Goal: Transaction & Acquisition: Purchase product/service

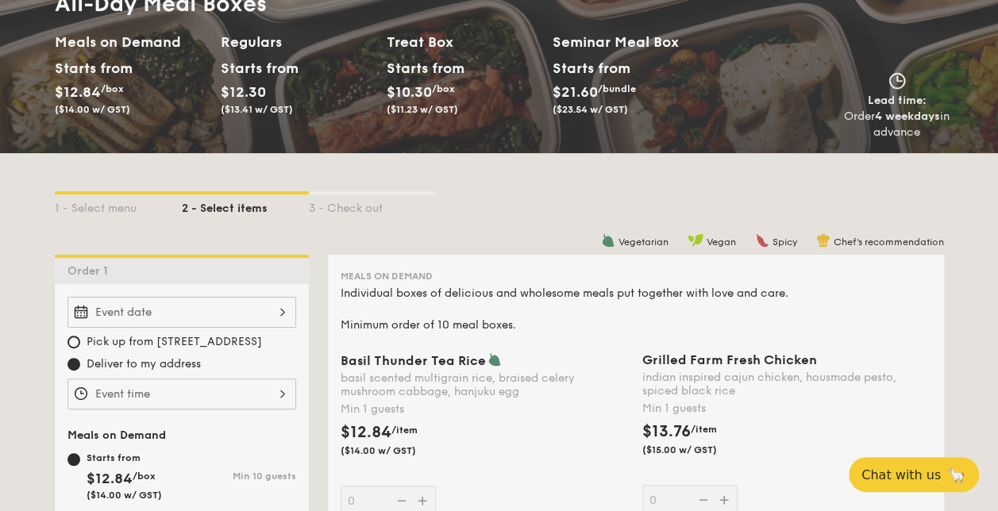
scroll to position [318, 0]
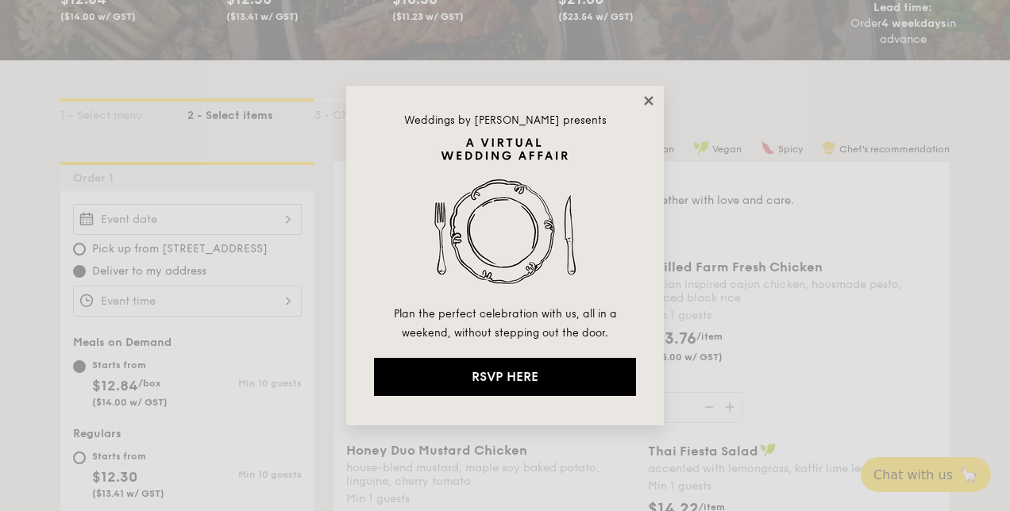
click at [652, 103] on icon at bounding box center [648, 100] width 9 height 9
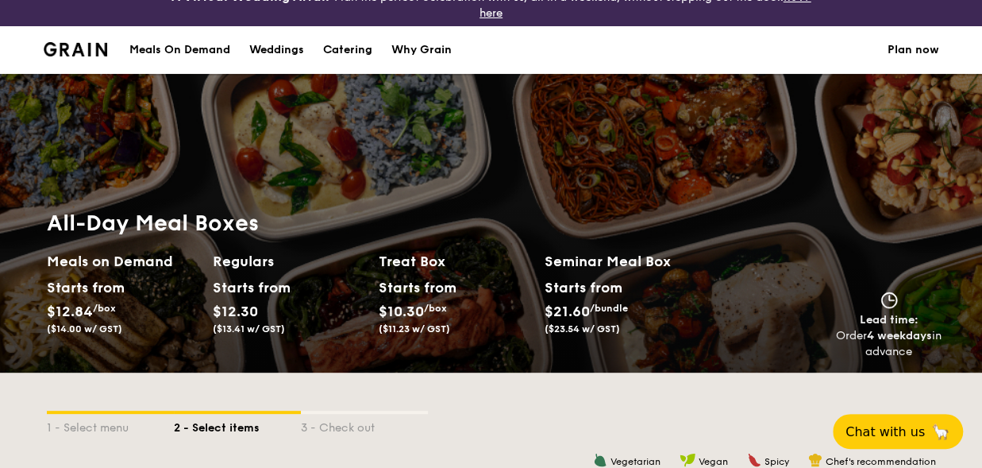
scroll to position [0, 0]
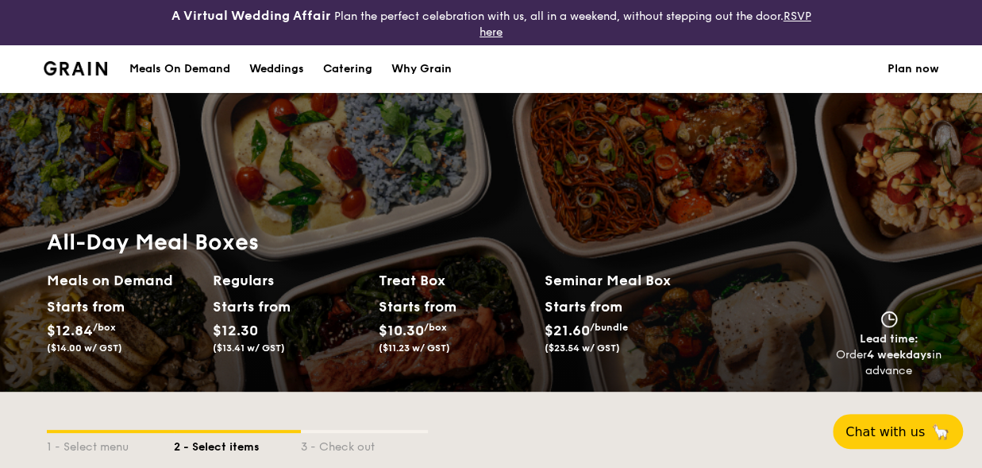
click at [191, 71] on div "Meals On Demand" at bounding box center [179, 69] width 101 height 48
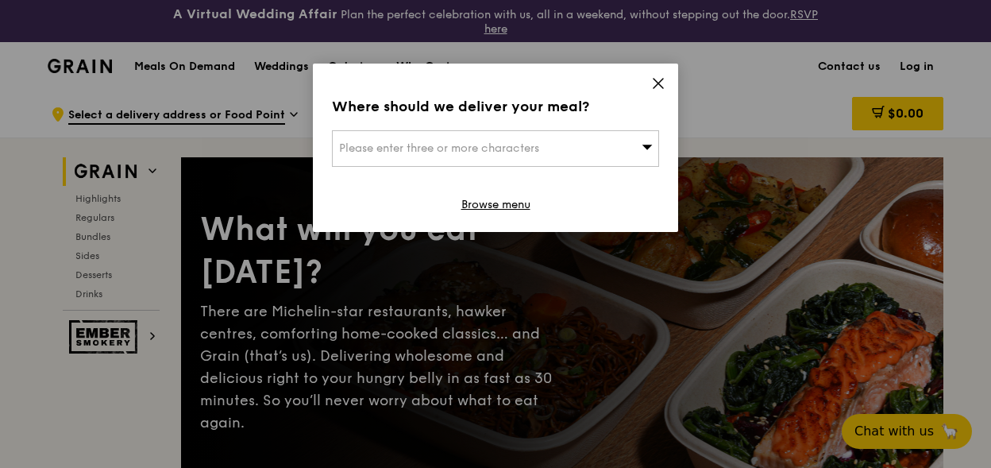
click at [407, 147] on span "Please enter three or more characters" at bounding box center [439, 148] width 200 height 14
type input "139212"
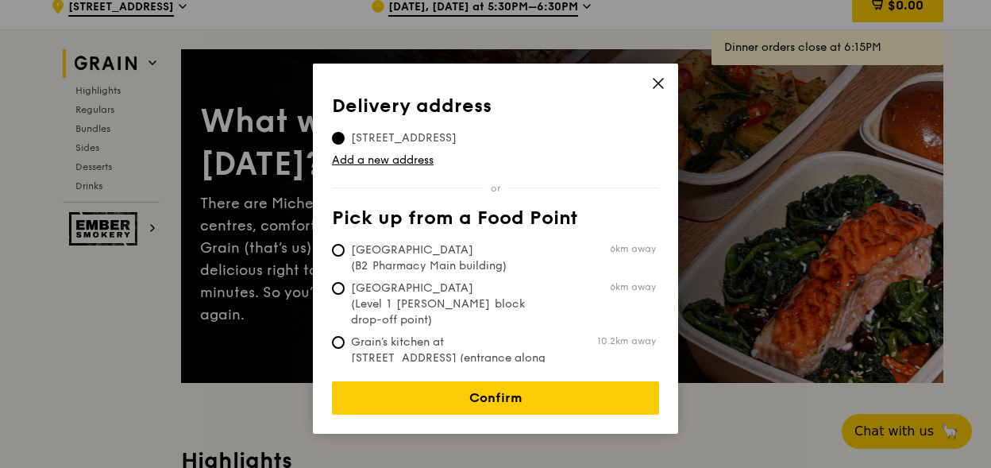
scroll to position [159, 0]
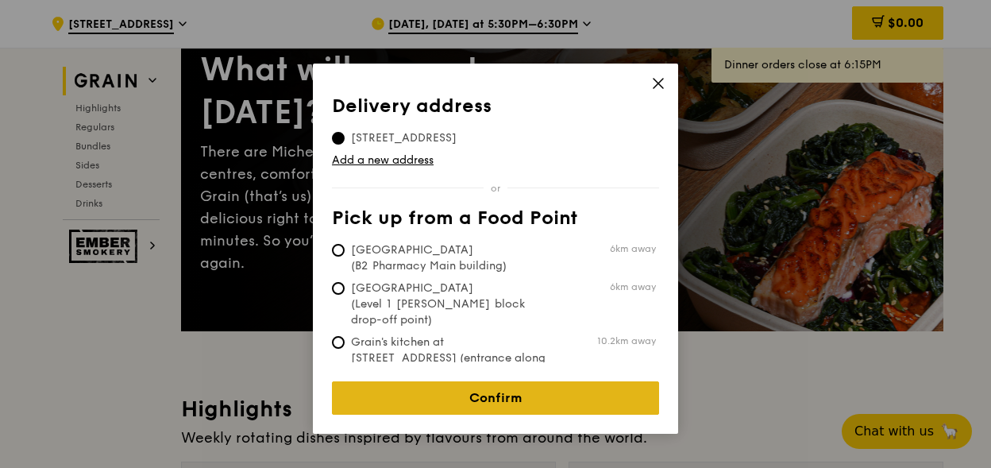
click at [486, 381] on link "Confirm" at bounding box center [495, 397] width 327 height 33
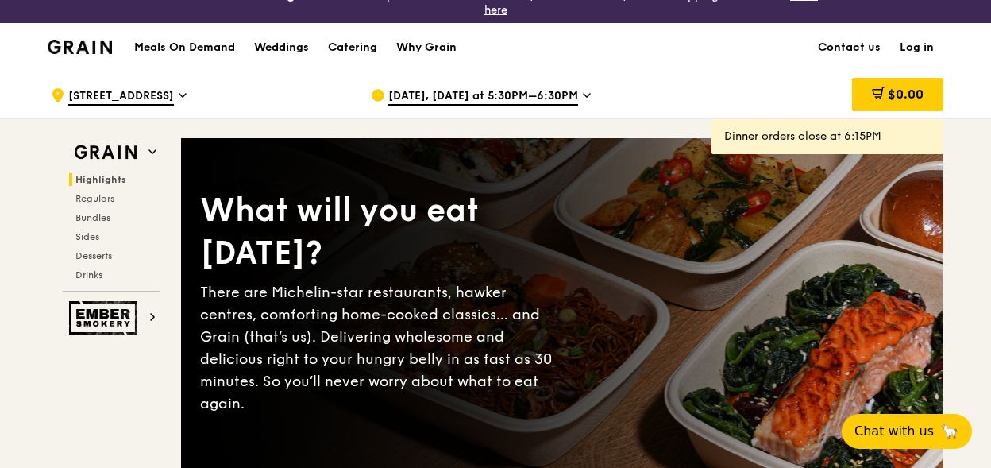
scroll to position [0, 0]
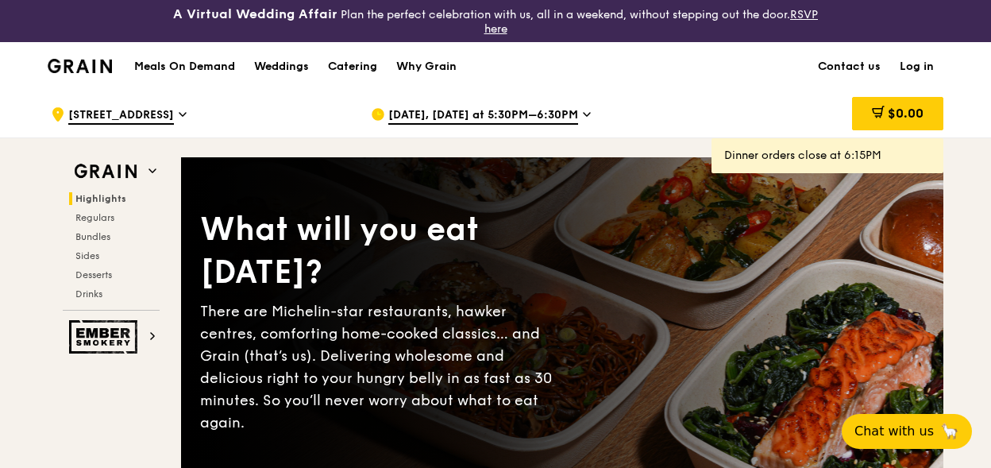
click at [80, 61] on img at bounding box center [80, 66] width 64 height 14
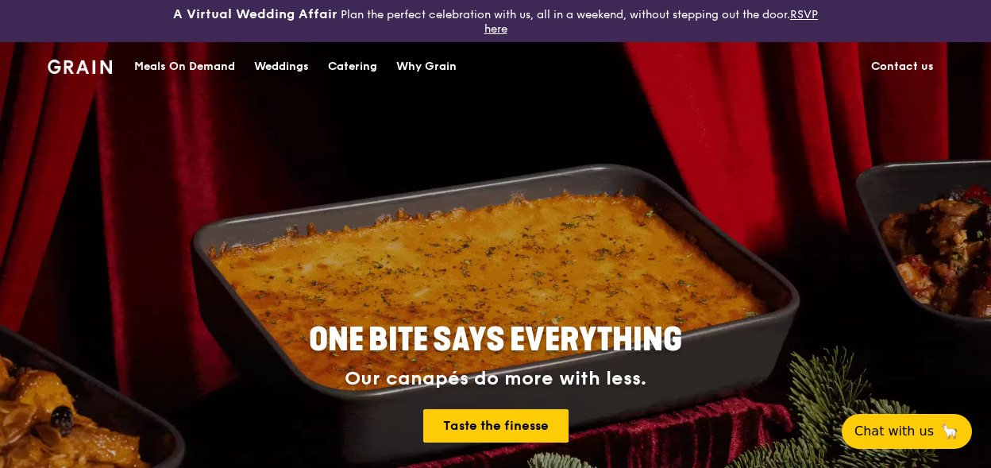
click at [332, 64] on div "Catering" at bounding box center [352, 67] width 49 height 48
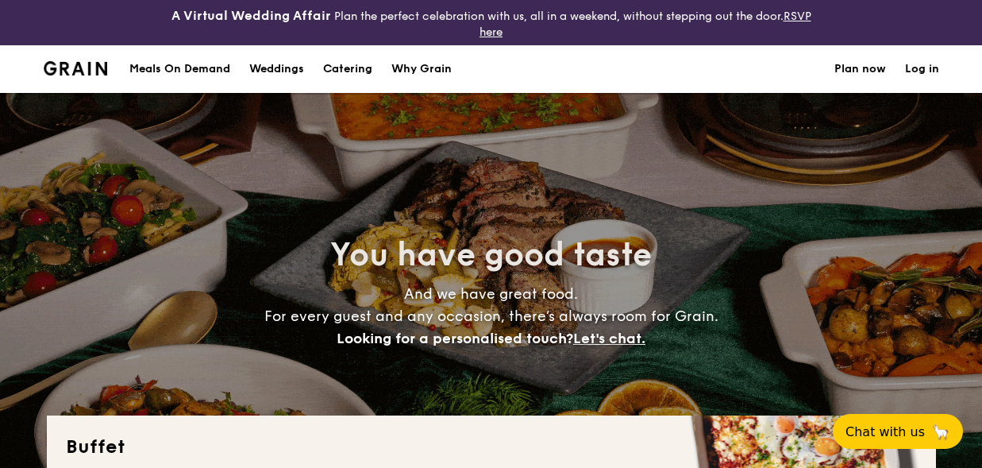
select select
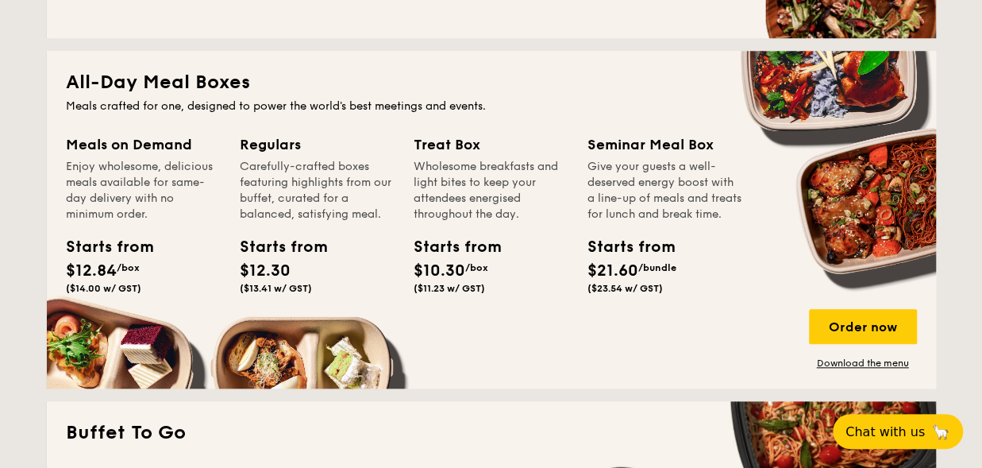
scroll to position [794, 0]
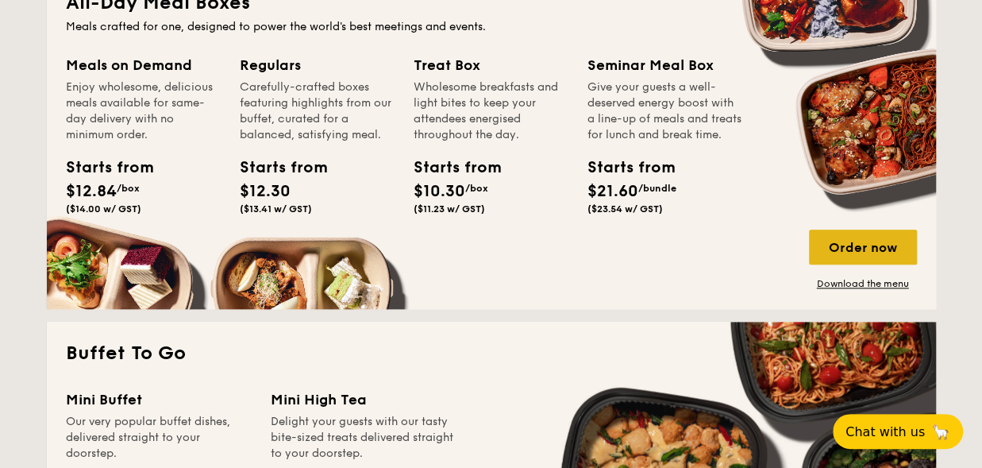
click at [875, 239] on div "Order now" at bounding box center [863, 247] width 108 height 35
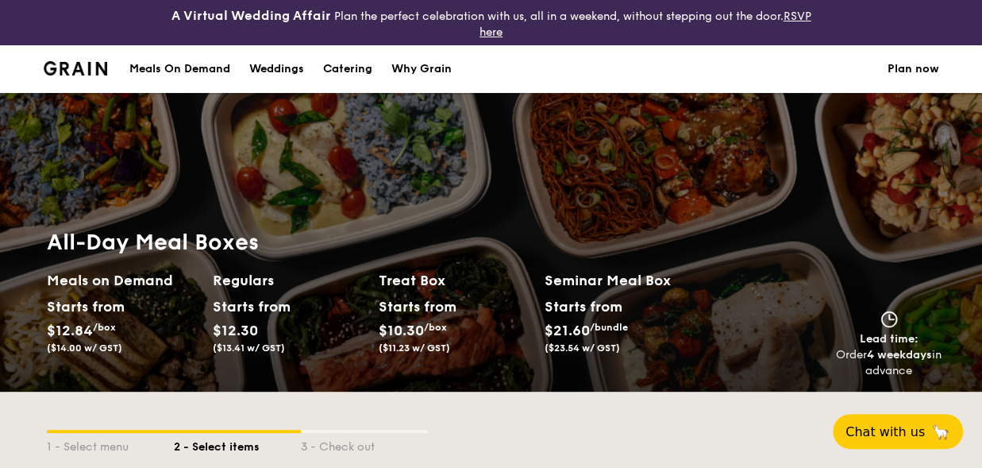
scroll to position [318, 0]
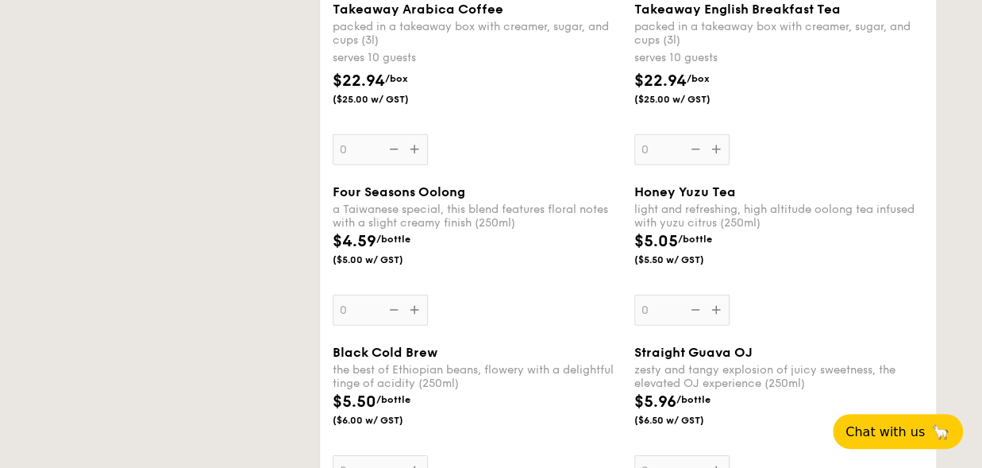
select select
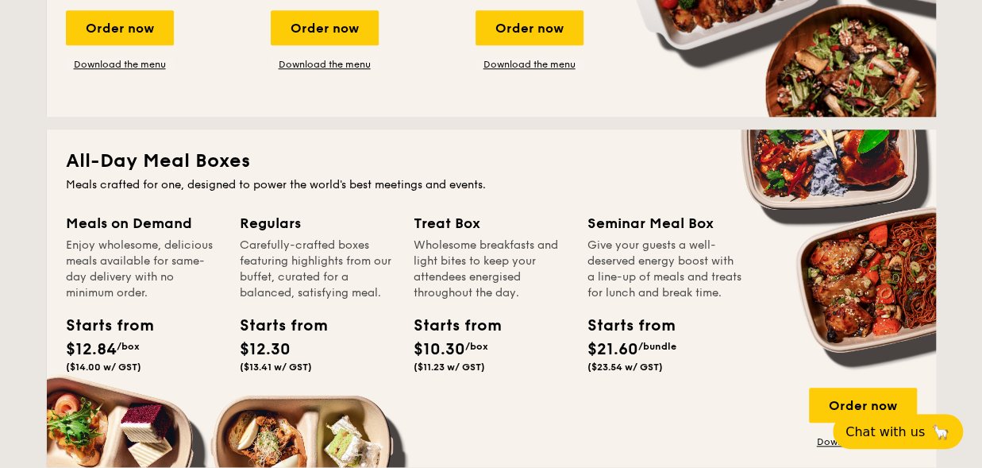
scroll to position [716, 0]
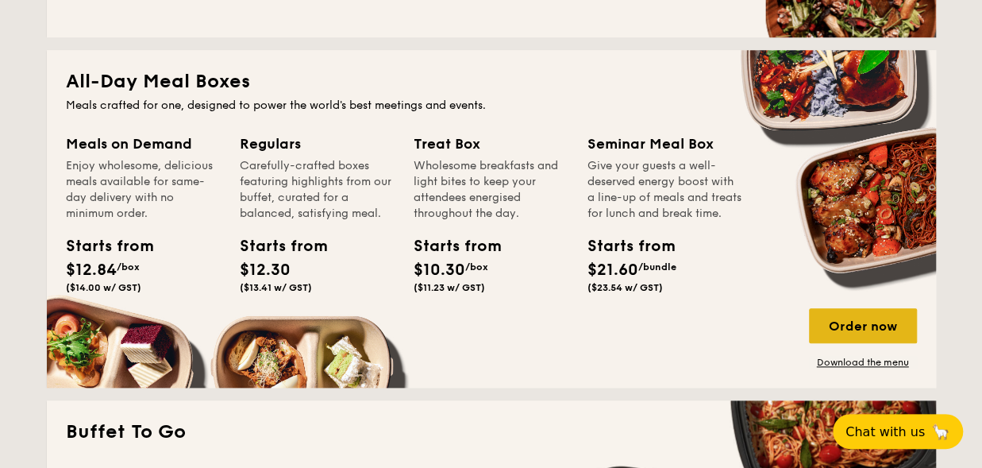
click at [877, 331] on div "Order now" at bounding box center [863, 325] width 108 height 35
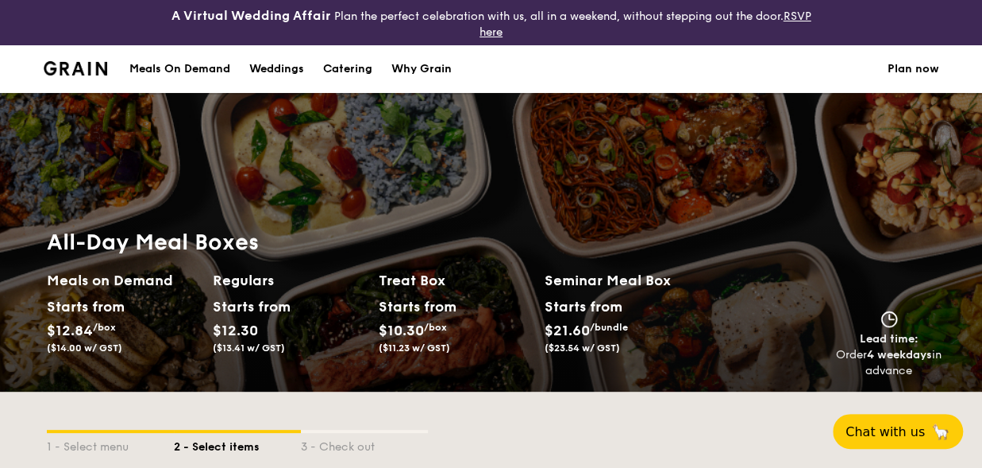
select select
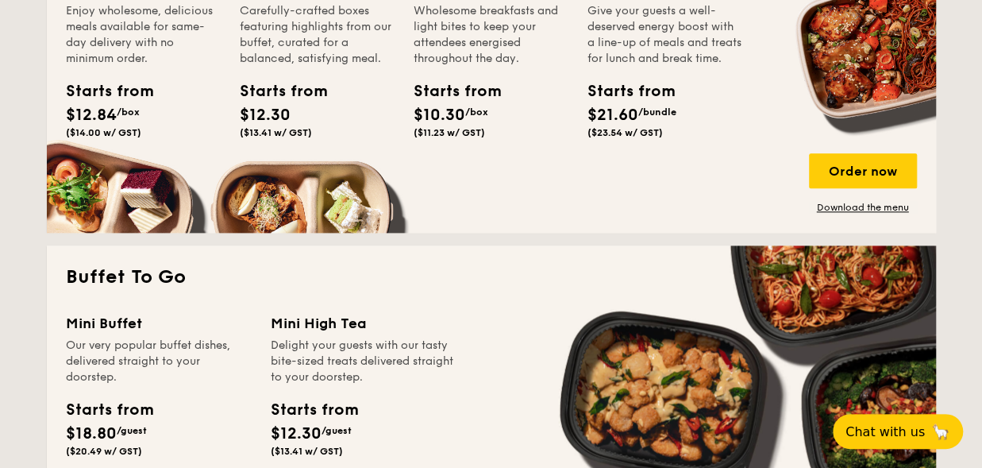
scroll to position [796, 0]
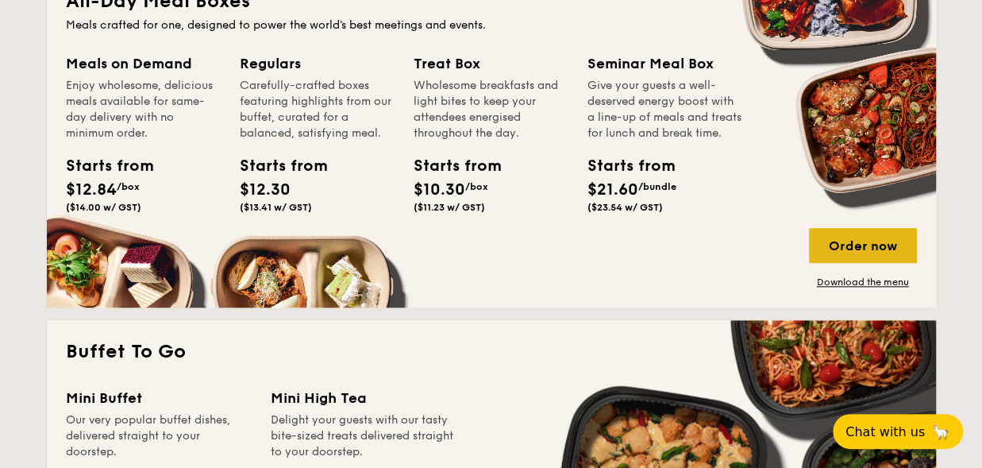
click at [896, 226] on div "Meals on Demand Enjoy wholesome, delicious meals available for same-day deliver…" at bounding box center [491, 170] width 851 height 236
click at [836, 250] on div "Order now" at bounding box center [863, 245] width 108 height 35
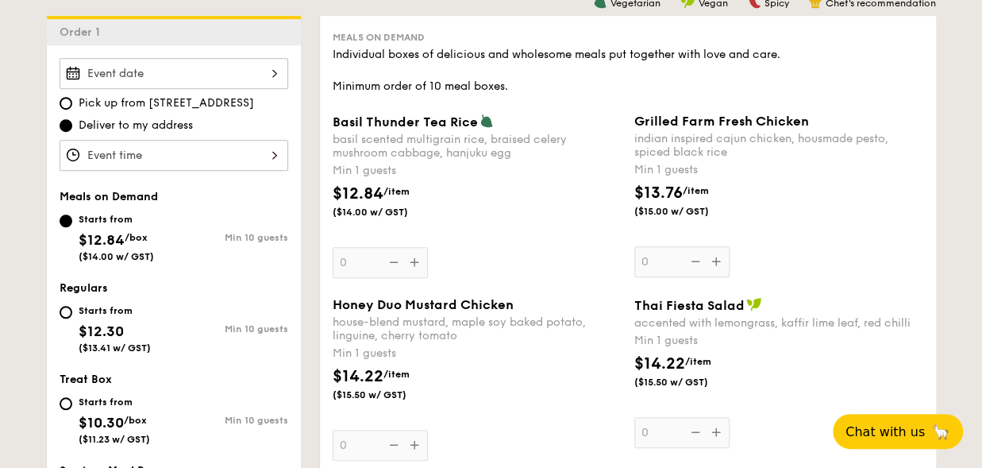
scroll to position [477, 0]
click at [637, 121] on span "Grilled Farm Fresh Chicken" at bounding box center [722, 121] width 175 height 15
click at [637, 247] on input "0" at bounding box center [682, 262] width 95 height 31
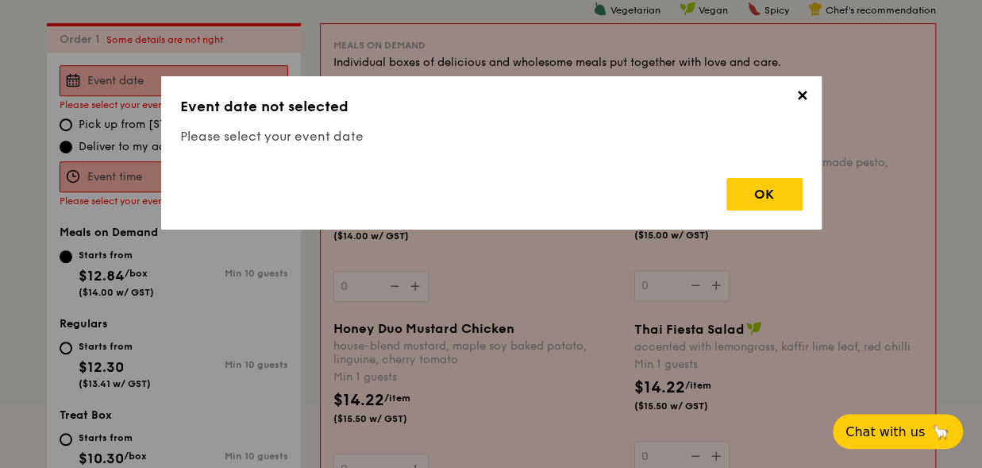
scroll to position [469, 0]
click at [739, 187] on div "OK" at bounding box center [765, 194] width 76 height 33
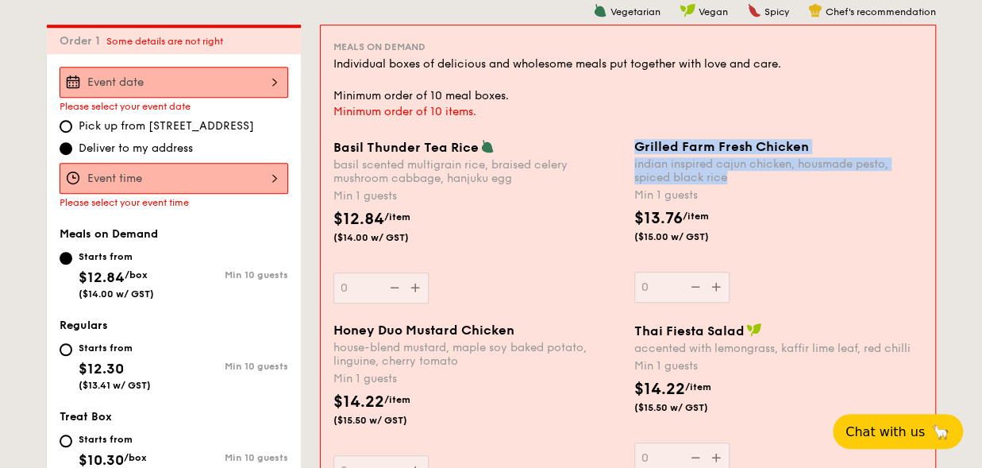
drag, startPoint x: 637, startPoint y: 149, endPoint x: 726, endPoint y: 176, distance: 93.2
click at [726, 176] on div "Grilled Farm Fresh Chicken indian inspired cajun chicken, housmade pesto, spice…" at bounding box center [779, 161] width 288 height 45
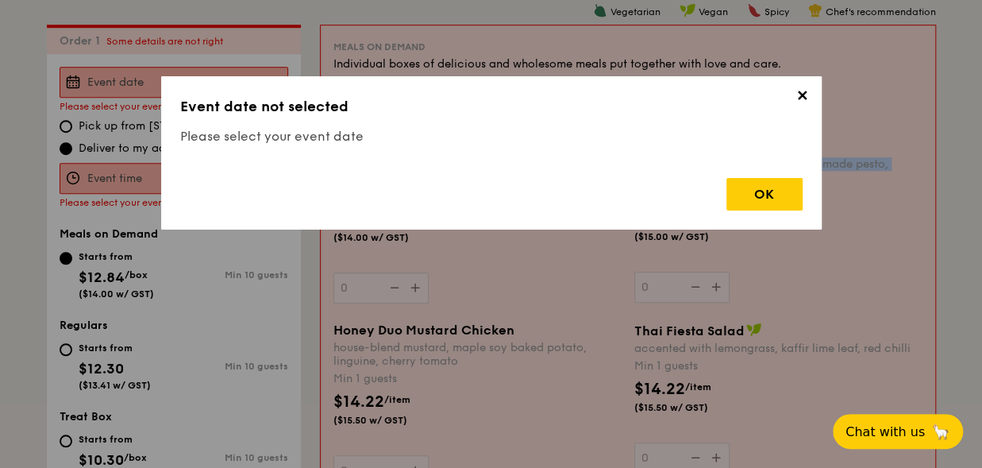
copy div "Grilled Farm Fresh Chicken indian inspired cajun chicken, housmade pesto, spice…"
click at [778, 195] on div "OK" at bounding box center [765, 194] width 76 height 33
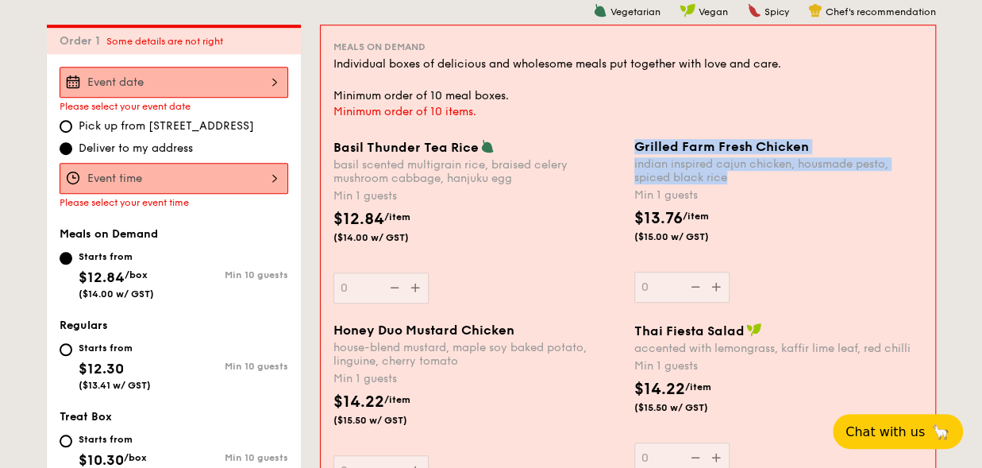
drag, startPoint x: 631, startPoint y: 149, endPoint x: 726, endPoint y: 179, distance: 100.0
click at [726, 179] on div "Grilled Farm Fresh Chicken indian inspired cajun chicken, housmade pesto, spice…" at bounding box center [778, 221] width 301 height 164
copy div "Grilled Farm Fresh Chicken indian inspired cajun chicken, housmade pesto, spice…"
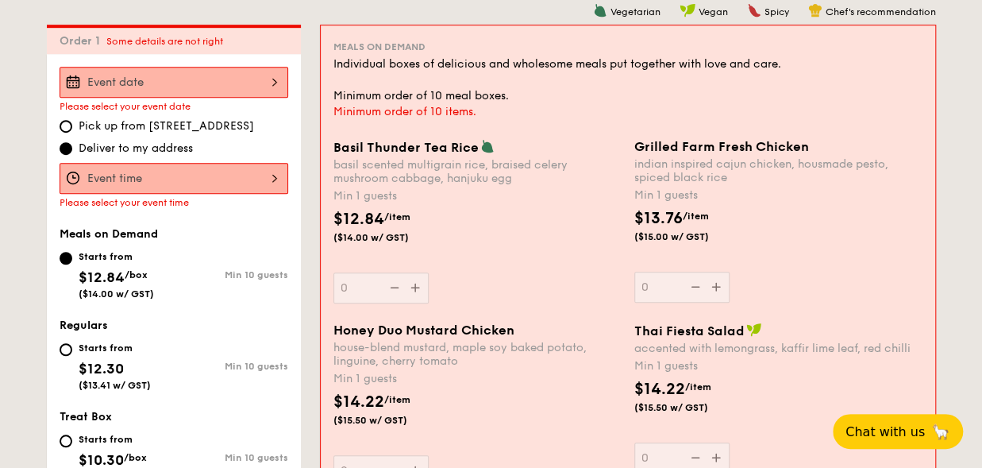
click at [905, 276] on div "Grilled Farm Fresh Chicken indian inspired cajun chicken, housmade pesto, spice…" at bounding box center [779, 221] width 288 height 164
click at [730, 276] on input "0" at bounding box center [682, 287] width 95 height 31
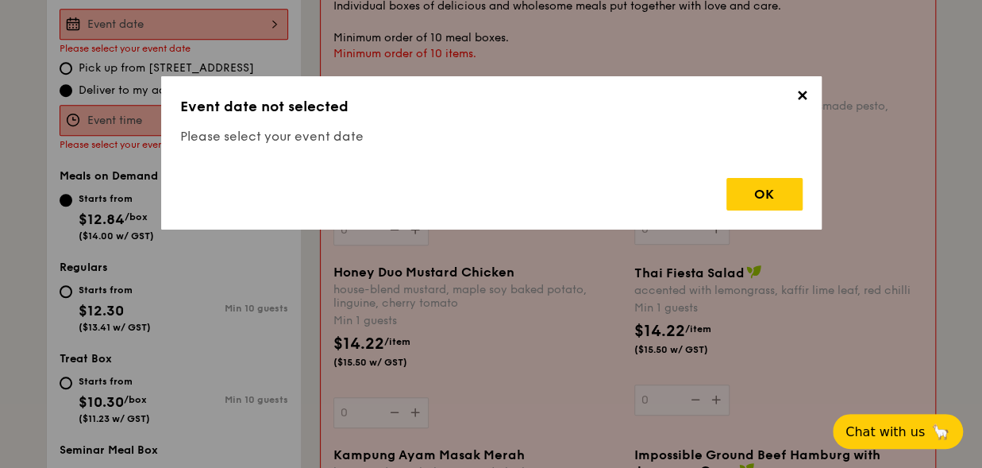
scroll to position [623, 0]
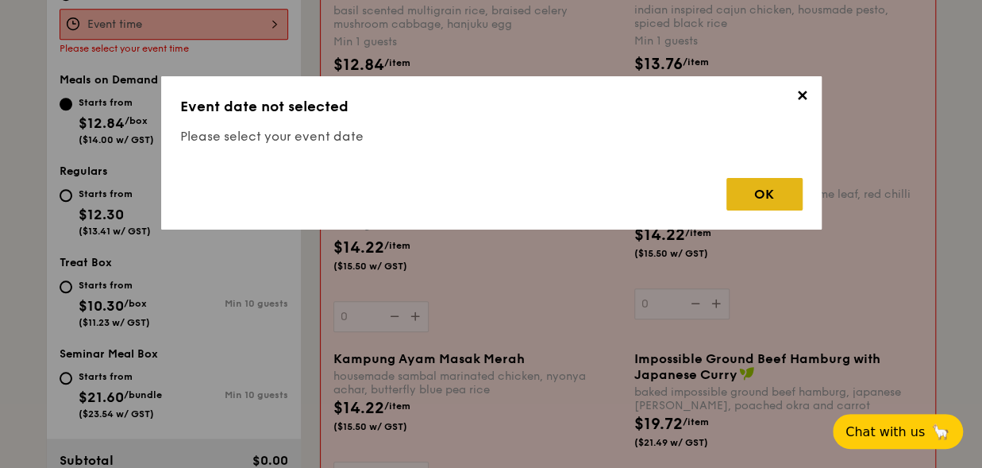
click at [781, 185] on div "OK" at bounding box center [765, 194] width 76 height 33
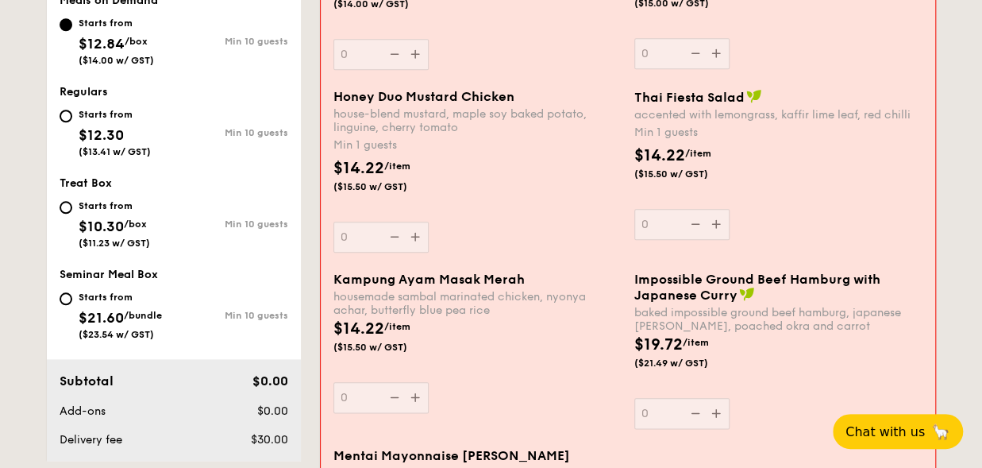
scroll to position [782, 0]
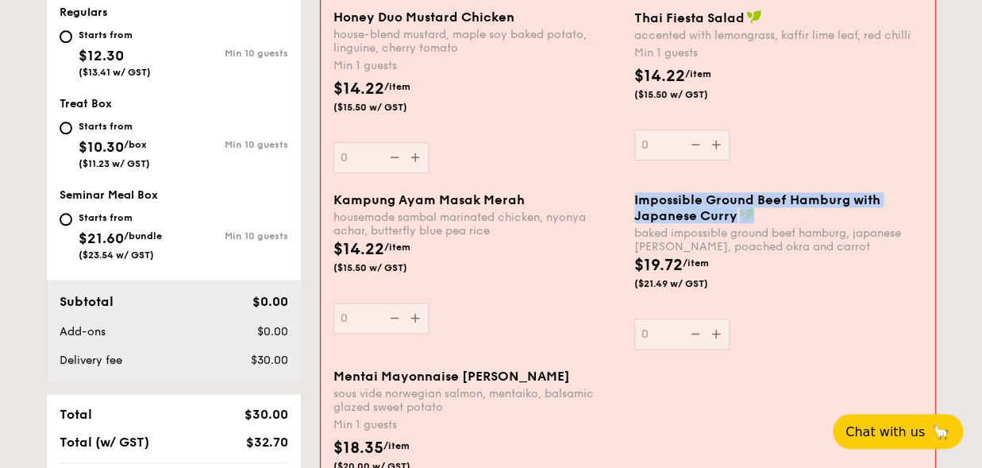
drag, startPoint x: 634, startPoint y: 195, endPoint x: 754, endPoint y: 214, distance: 121.3
click at [754, 214] on div "Impossible Ground Beef Hamburg with Japanese Curry" at bounding box center [779, 207] width 288 height 31
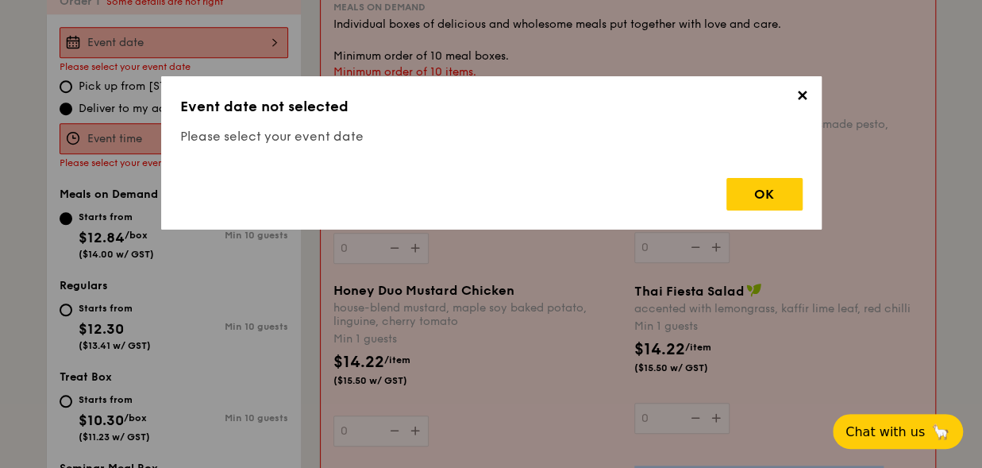
scroll to position [469, 0]
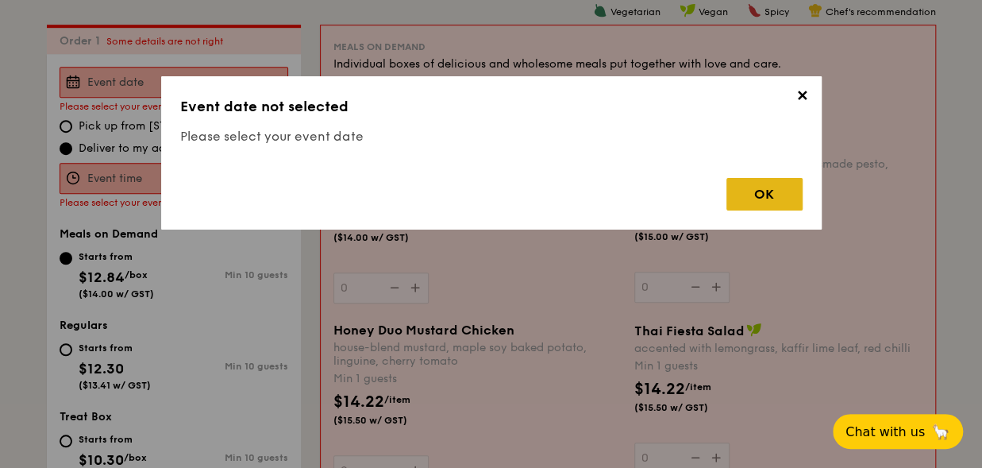
drag, startPoint x: 754, startPoint y: 214, endPoint x: 748, endPoint y: 199, distance: 15.3
click at [748, 199] on div "OK" at bounding box center [765, 194] width 76 height 33
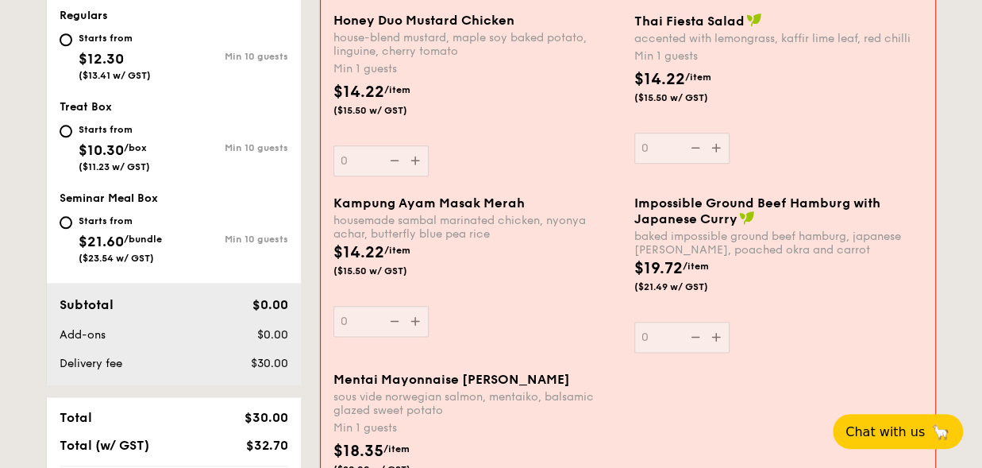
scroll to position [786, 0]
